Goal: Navigation & Orientation: Find specific page/section

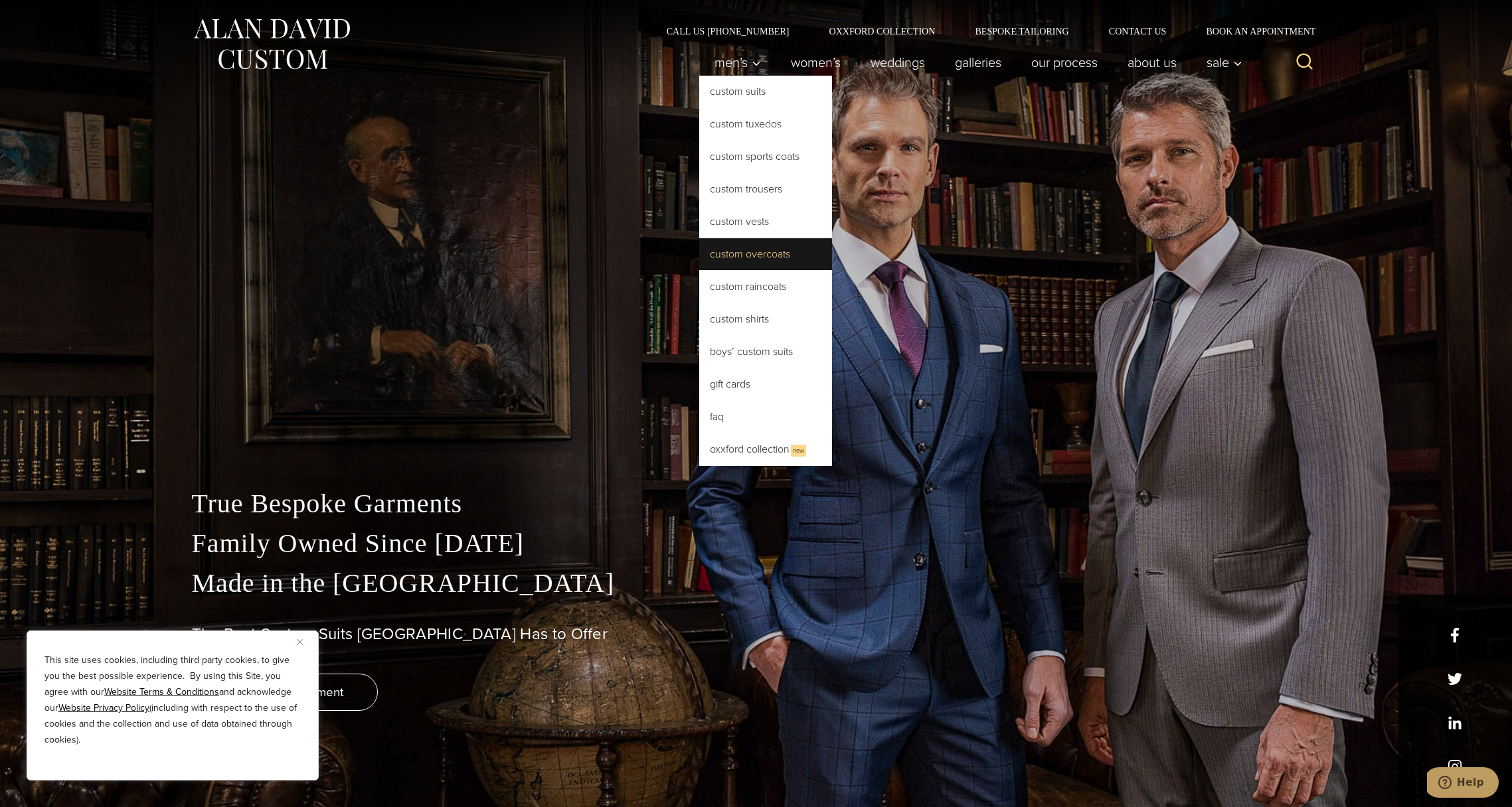
click at [762, 257] on link "Custom Overcoats" at bounding box center [765, 254] width 133 height 32
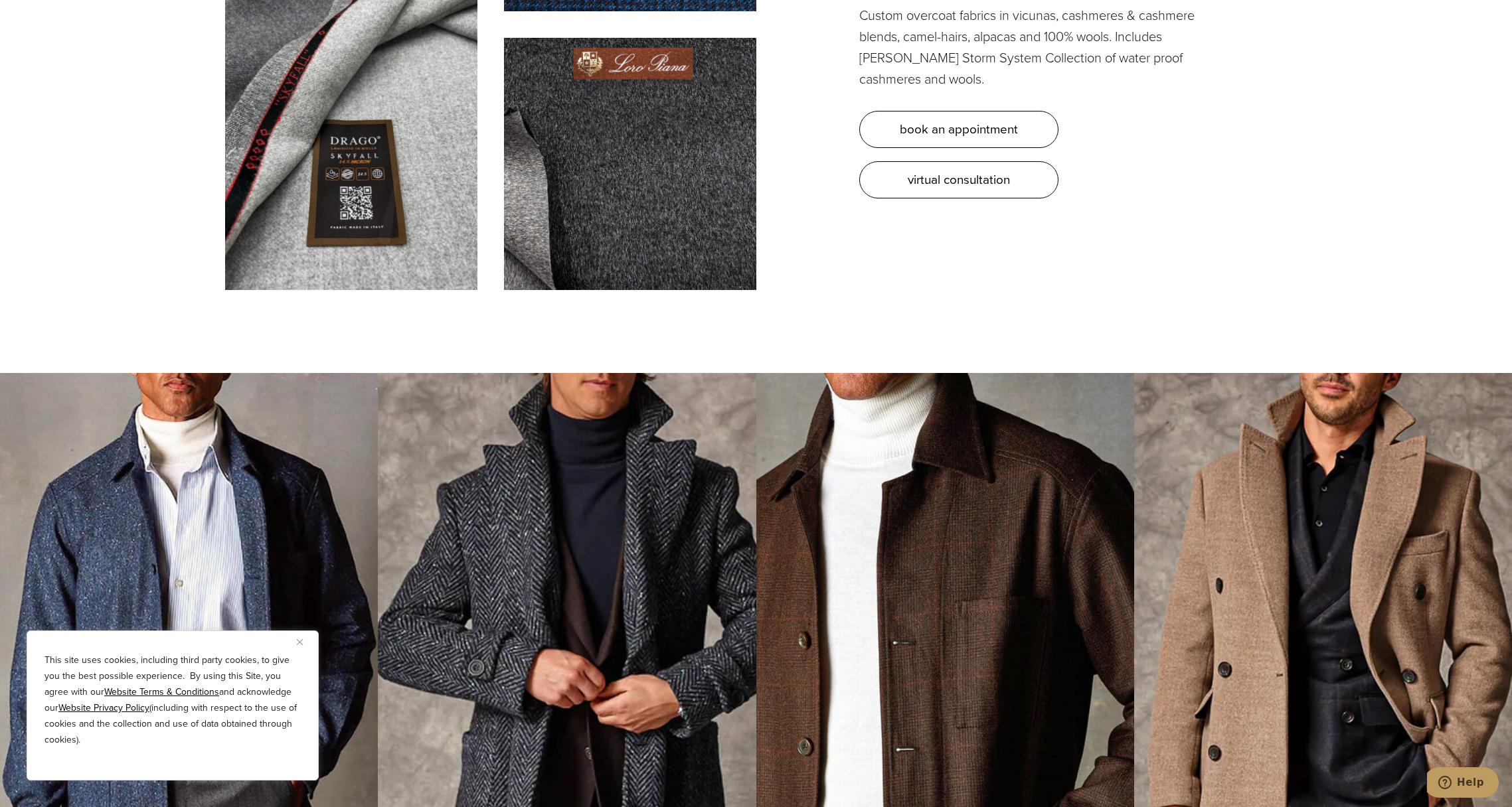
scroll to position [4623, 0]
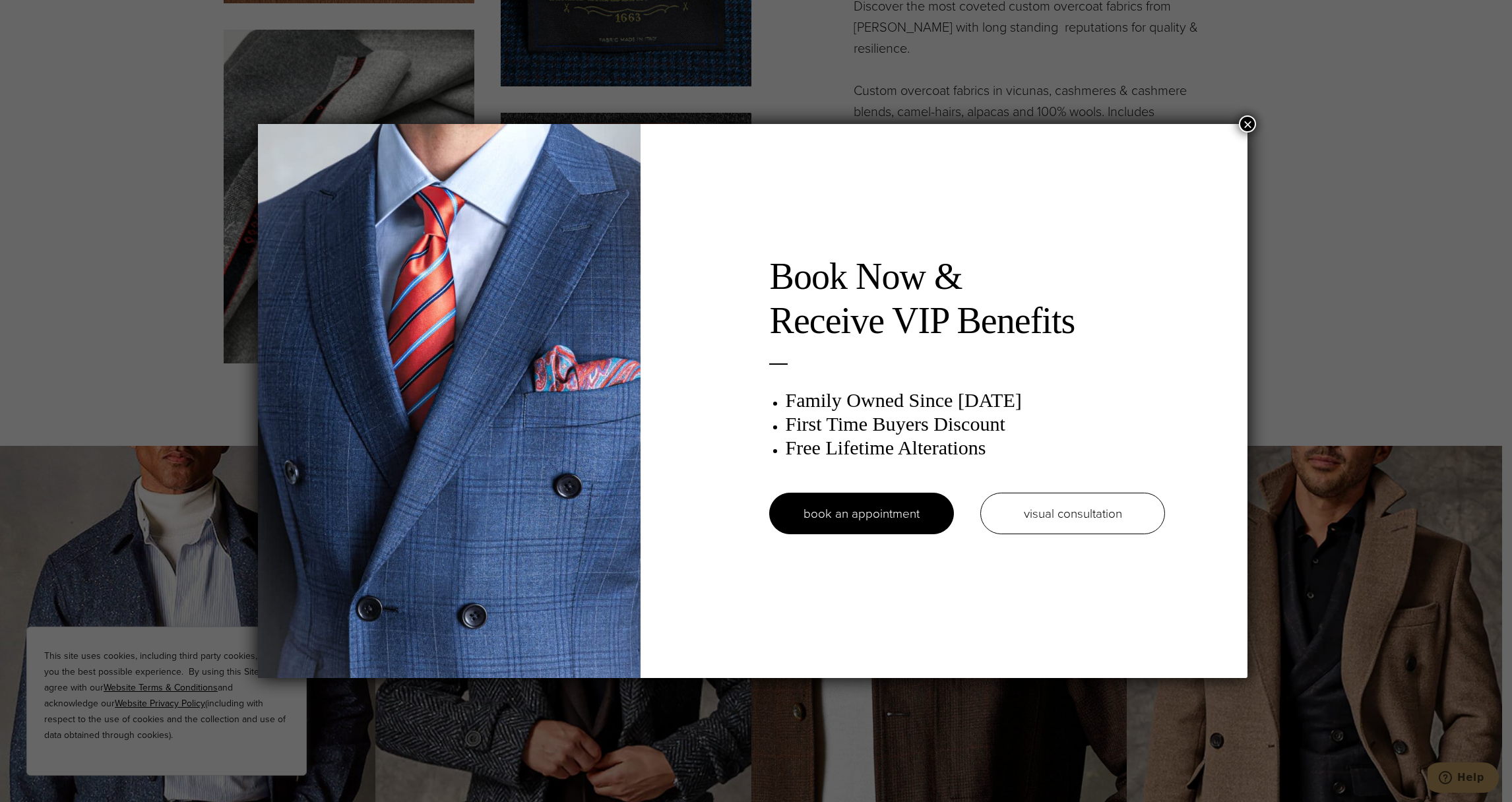
click at [1250, 122] on button "×" at bounding box center [1248, 124] width 17 height 17
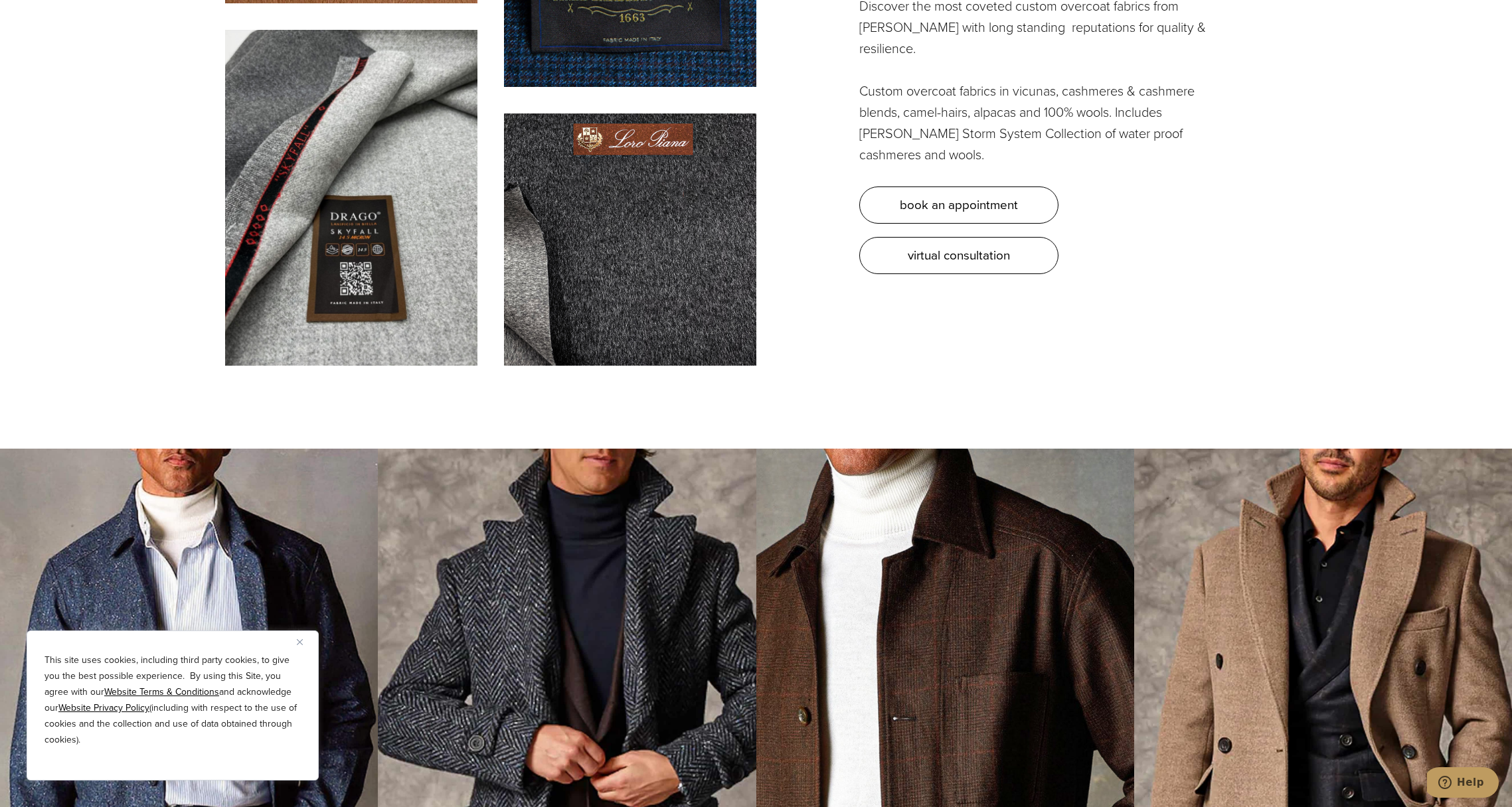
scroll to position [0, 0]
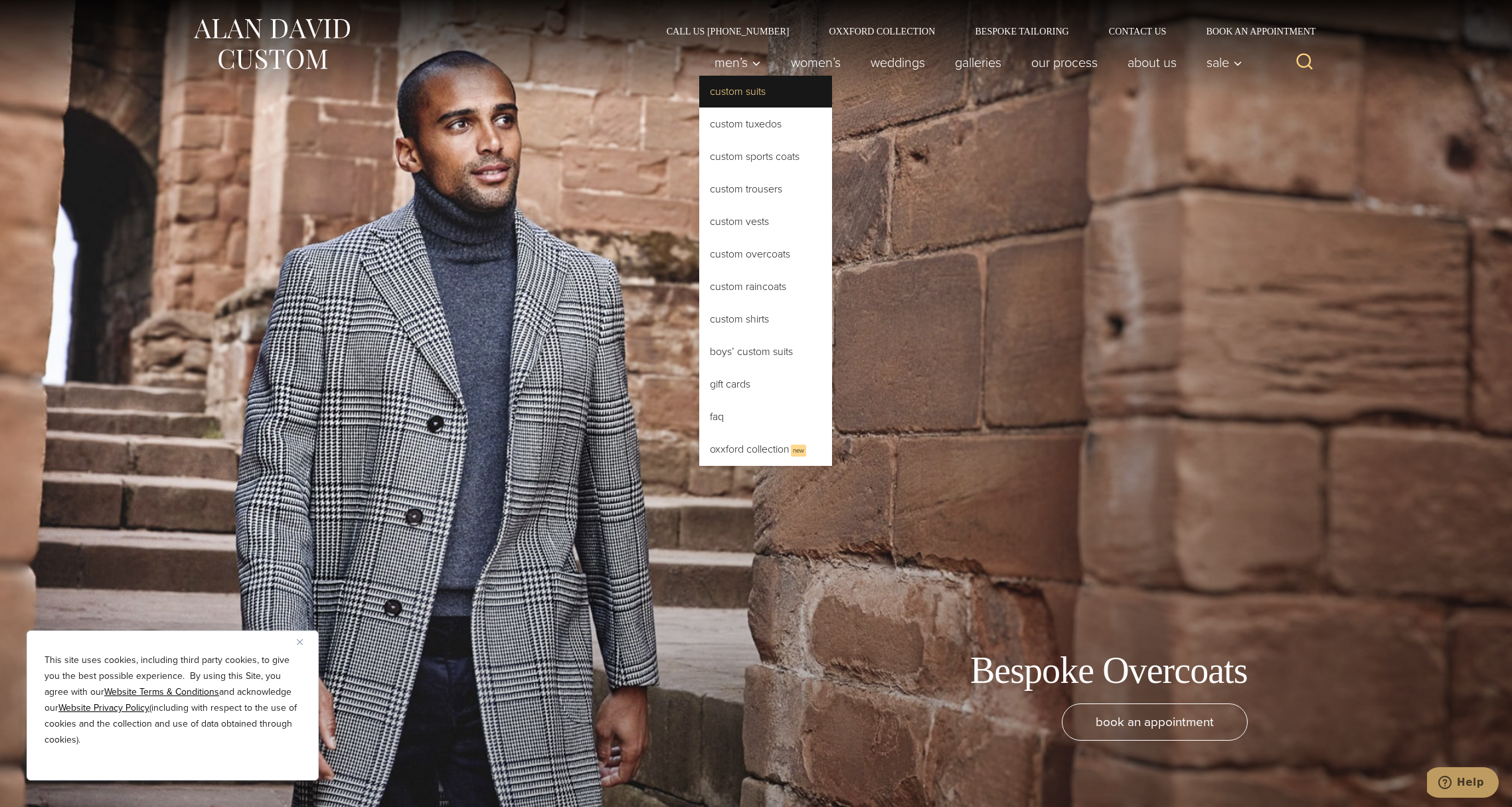
click at [750, 92] on link "Custom Suits" at bounding box center [765, 91] width 133 height 32
